Goal: Task Accomplishment & Management: Manage account settings

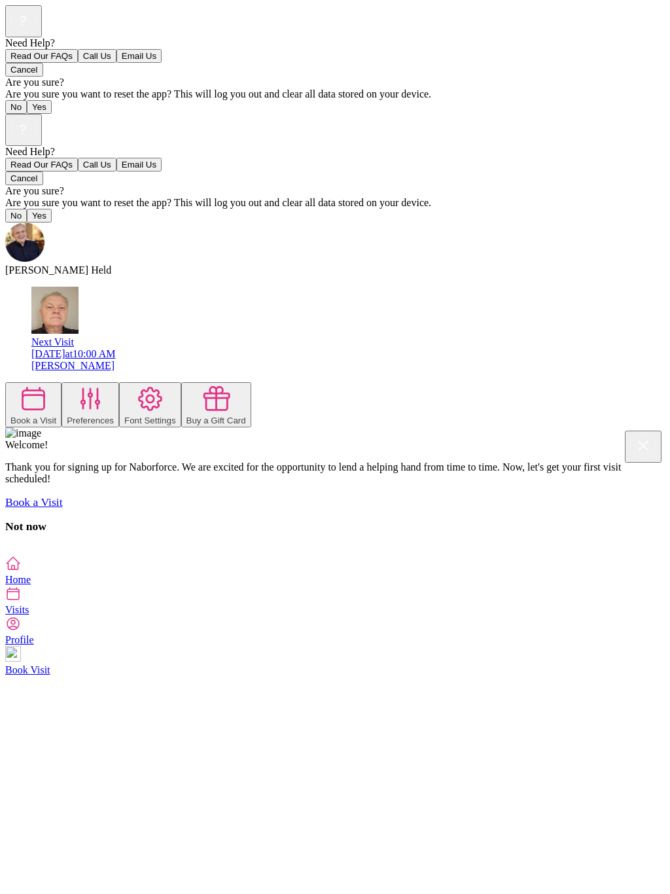
click at [21, 632] on icon at bounding box center [13, 624] width 16 height 16
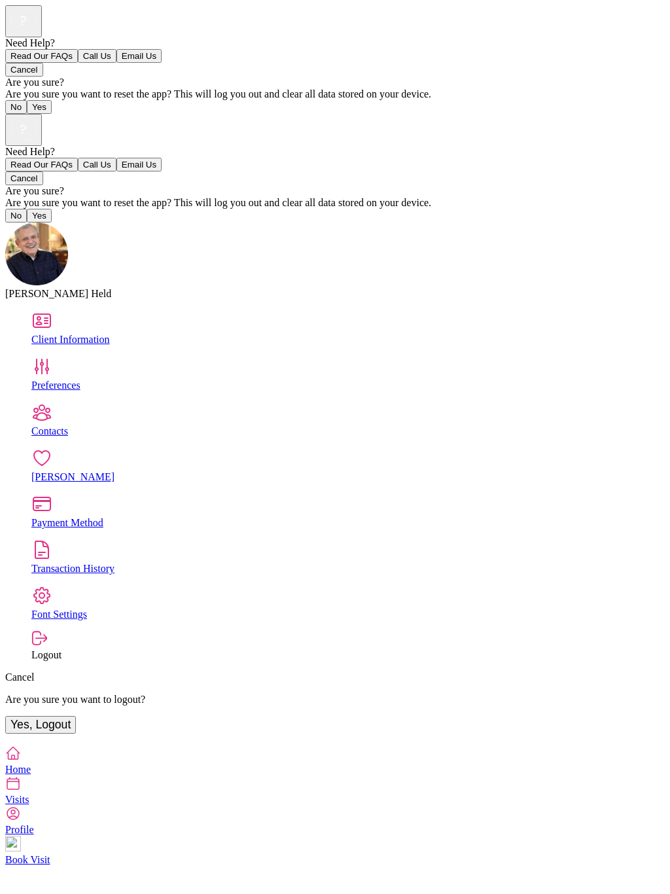
click at [29, 805] on span "Visits" at bounding box center [17, 799] width 24 height 11
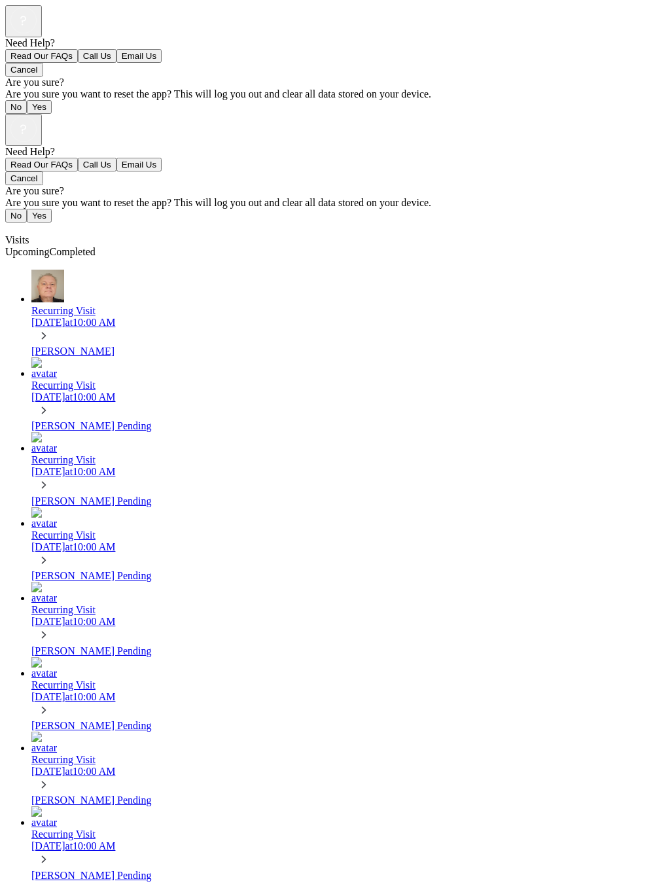
click at [91, 346] on div "[PERSON_NAME]" at bounding box center [348, 352] width 634 height 12
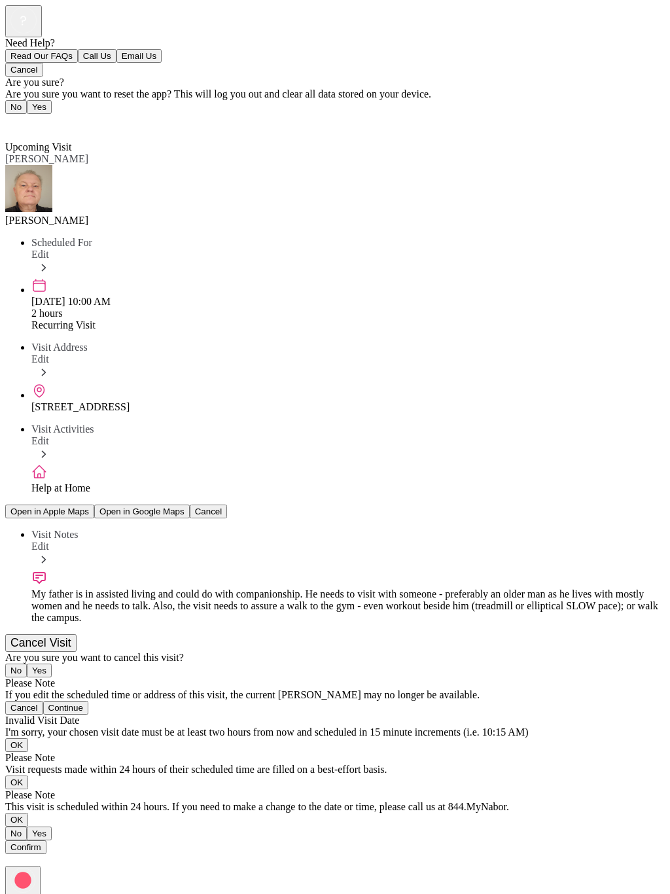
click at [77, 634] on button "Cancel Visit" at bounding box center [40, 643] width 71 height 18
click at [52, 664] on button "Yes" at bounding box center [39, 671] width 25 height 14
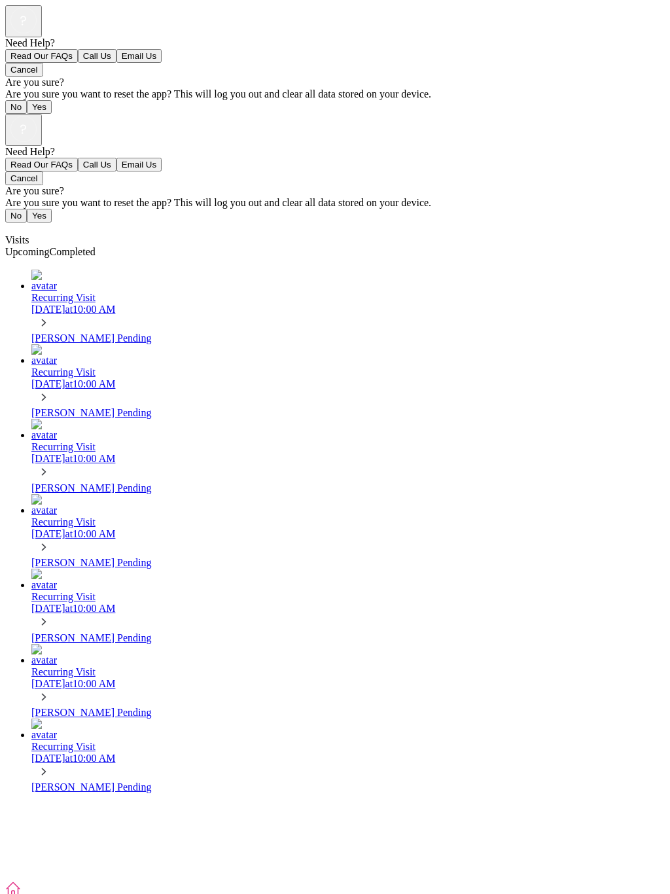
click at [80, 332] on div "[PERSON_NAME] Pending" at bounding box center [348, 338] width 634 height 12
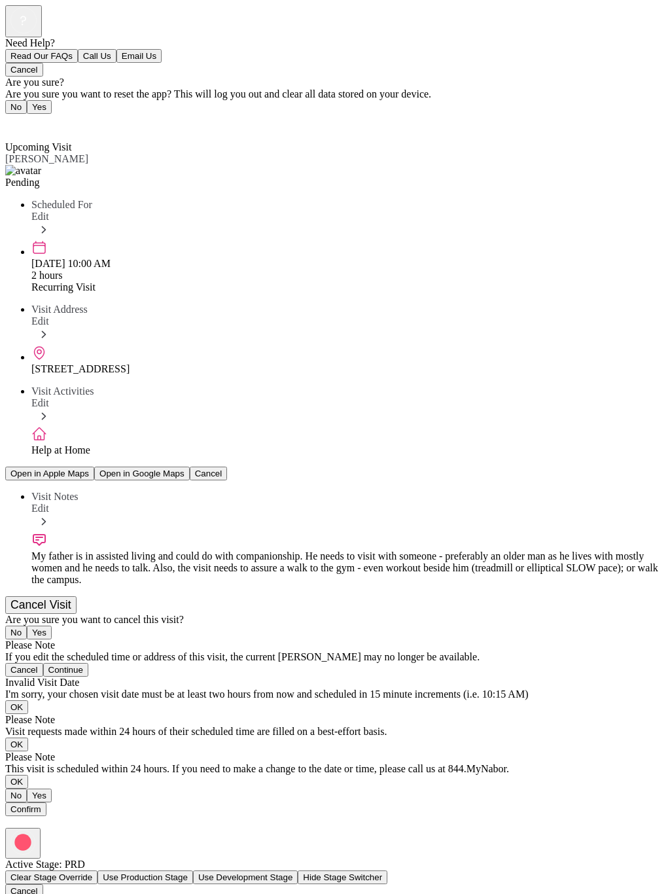
click at [77, 596] on button "Cancel Visit" at bounding box center [40, 605] width 71 height 18
click at [52, 626] on button "Yes" at bounding box center [39, 633] width 25 height 14
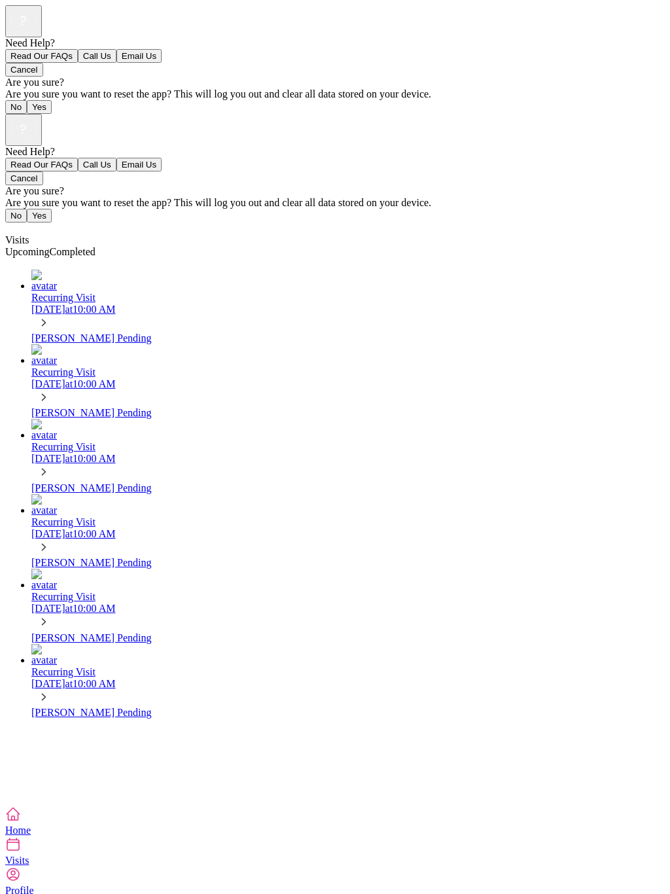
click at [31, 836] on span "Home" at bounding box center [18, 830] width 26 height 11
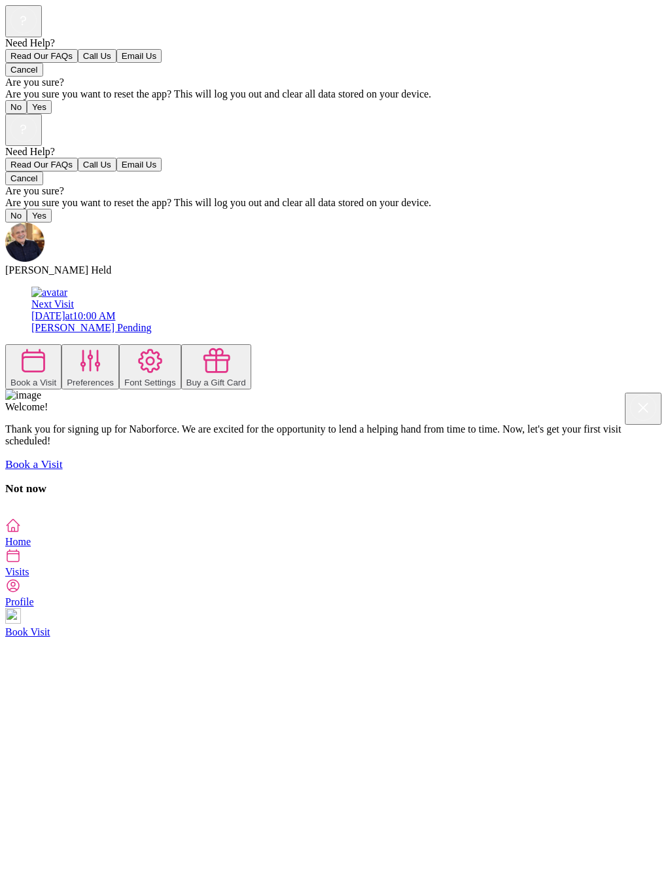
click at [56, 378] on div "Book a Visit" at bounding box center [33, 383] width 46 height 10
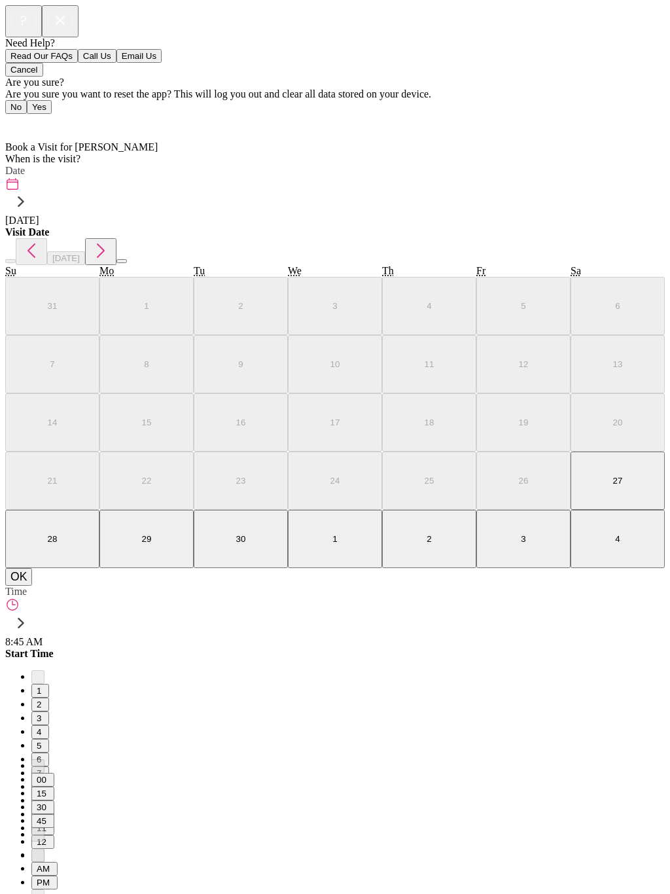
click at [17, 118] on span "Home" at bounding box center [26, 123] width 26 height 11
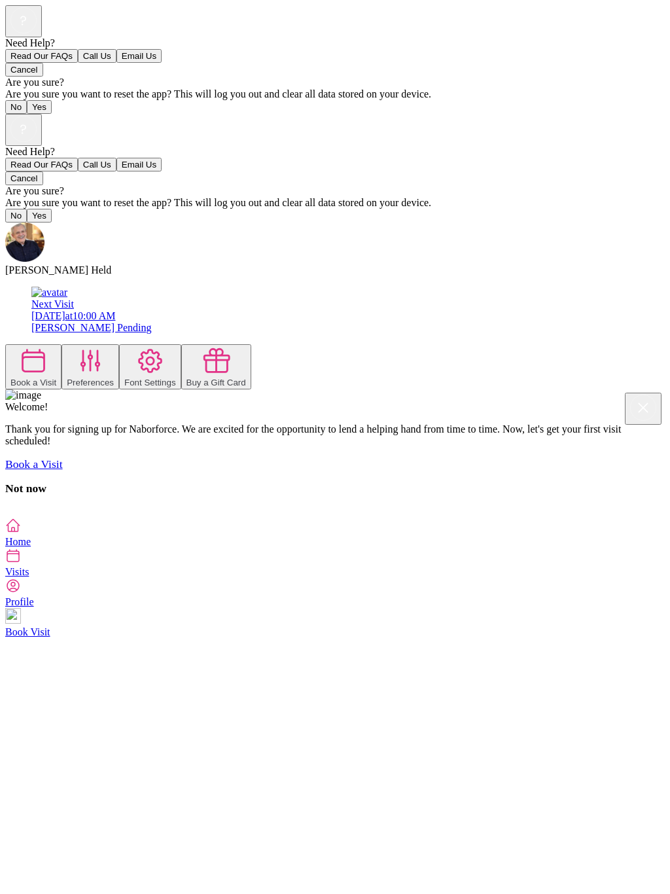
click at [29, 577] on span "Visits" at bounding box center [17, 571] width 24 height 11
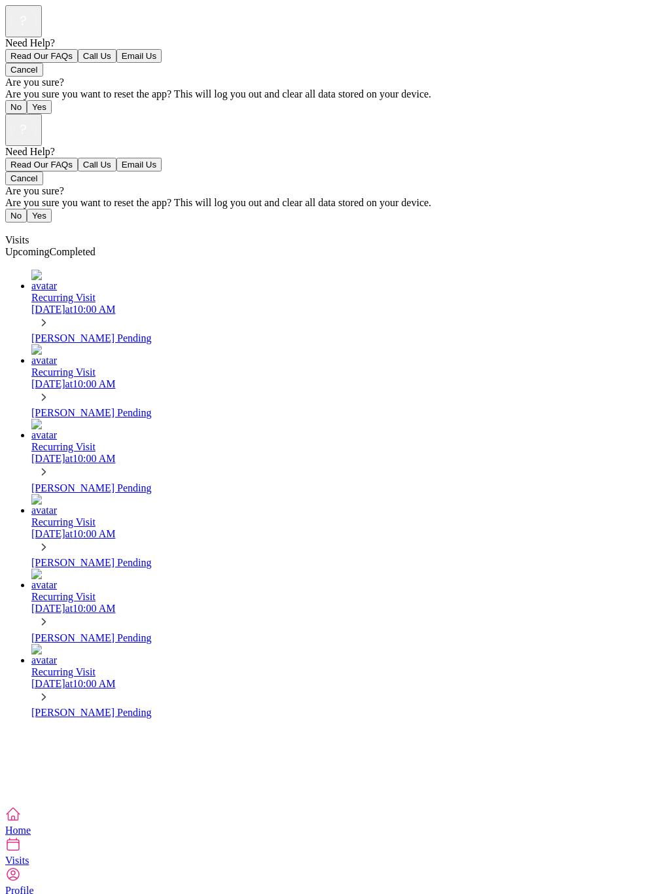
click at [21, 867] on icon at bounding box center [13, 875] width 16 height 16
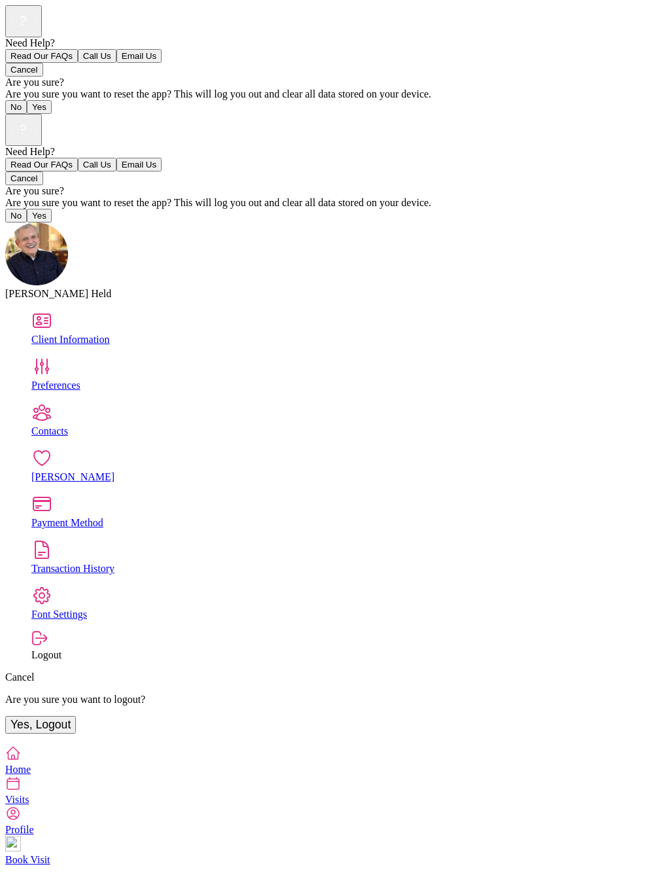
click at [554, 865] on link "Book Visit" at bounding box center [335, 850] width 660 height 29
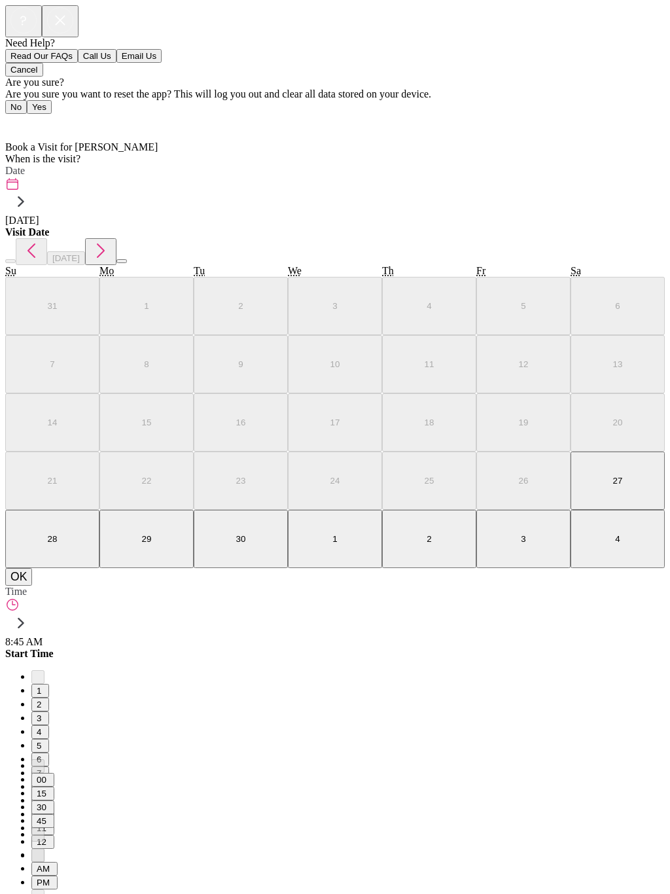
scroll to position [6, 0]
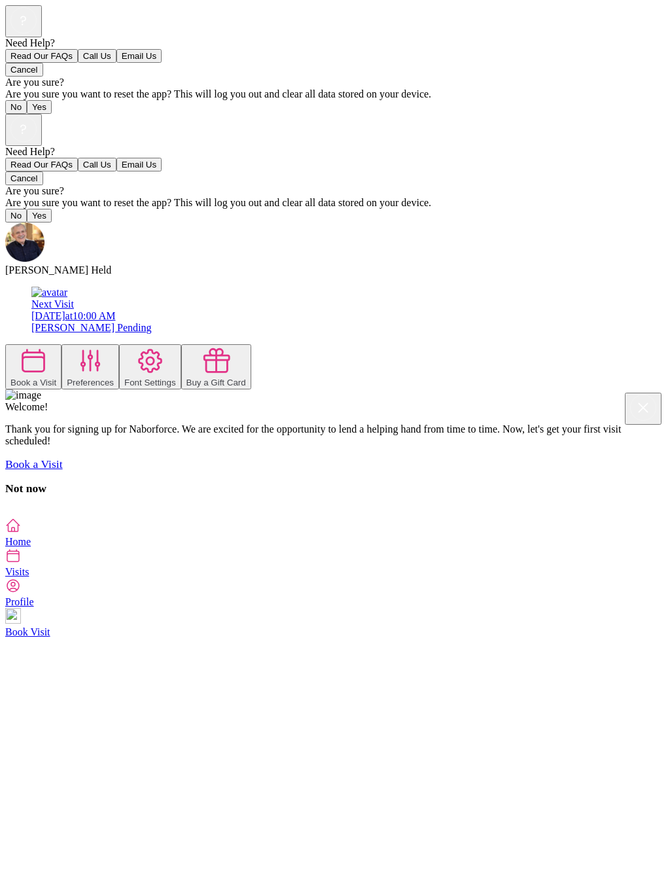
click at [26, 124] on icon at bounding box center [23, 128] width 6 height 9
click at [78, 171] on button "Read Our FAQs" at bounding box center [41, 165] width 73 height 14
